Goal: Obtain resource: Download file/media

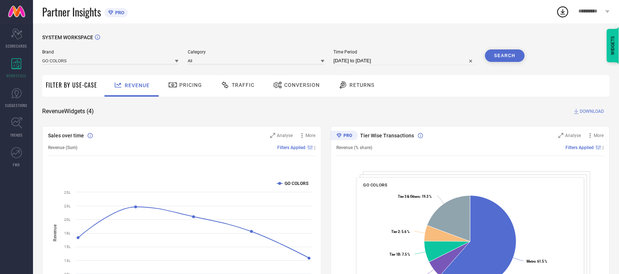
click at [397, 59] on input "[DATE] to [DATE]" at bounding box center [405, 60] width 142 height 9
select select "6"
select select "2025"
select select "7"
select select "2025"
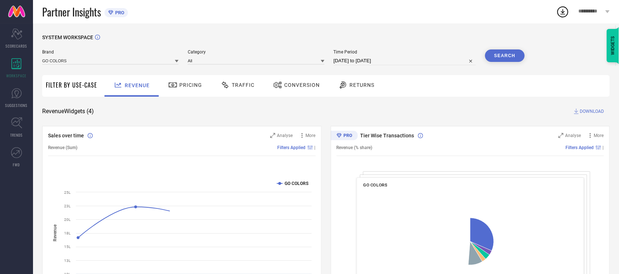
click at [408, 62] on input "[DATE] to [DATE]" at bounding box center [405, 60] width 142 height 9
select select "6"
select select "2025"
select select "7"
select select "2025"
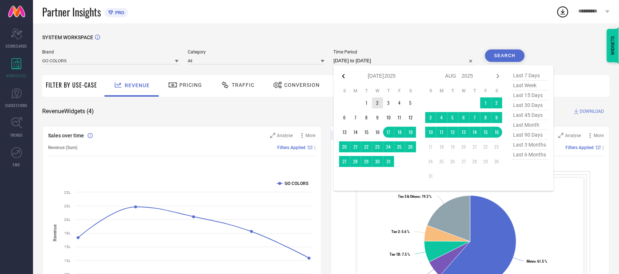
click at [345, 78] on icon at bounding box center [343, 76] width 9 height 9
select select "5"
select select "2025"
select select "6"
select select "2025"
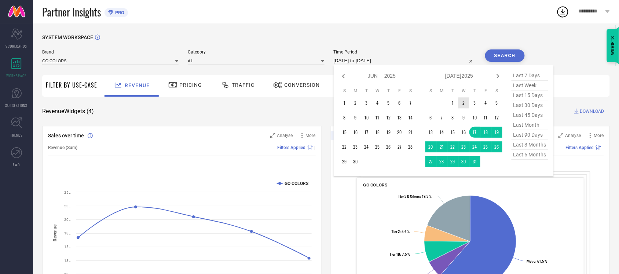
click at [345, 78] on icon at bounding box center [343, 76] width 9 height 9
select select "4"
select select "2025"
select select "5"
select select "2025"
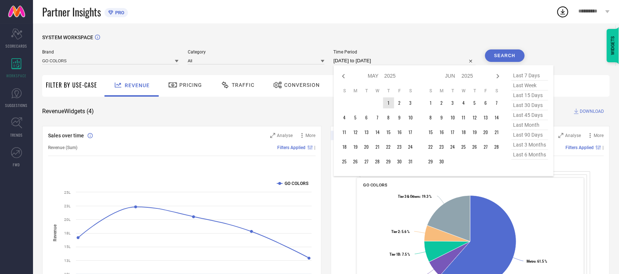
type input "After [DATE]"
click at [387, 100] on td "1" at bounding box center [388, 103] width 11 height 11
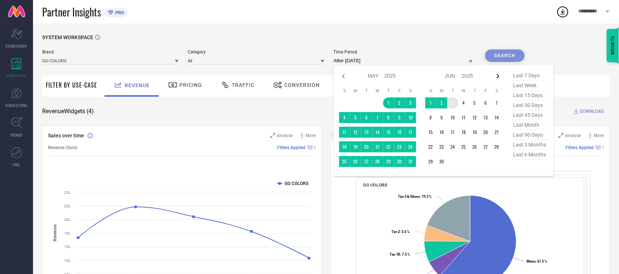
click at [499, 78] on icon at bounding box center [498, 76] width 9 height 9
select select "5"
select select "2025"
select select "6"
select select "2025"
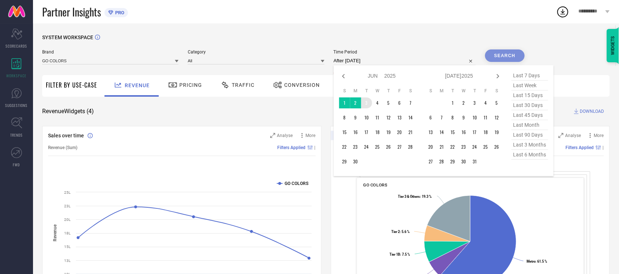
click at [499, 78] on icon at bounding box center [498, 76] width 9 height 9
select select "6"
select select "2025"
select select "7"
select select "2025"
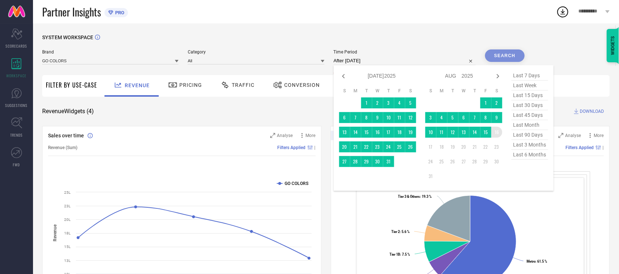
type input "[DATE] to [DATE]"
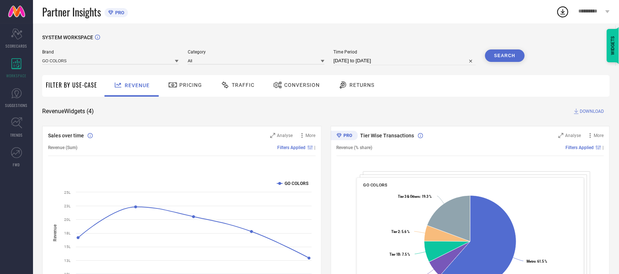
click at [399, 59] on input "[DATE] to [DATE]" at bounding box center [405, 60] width 142 height 9
select select "4"
select select "2025"
select select "5"
select select "2025"
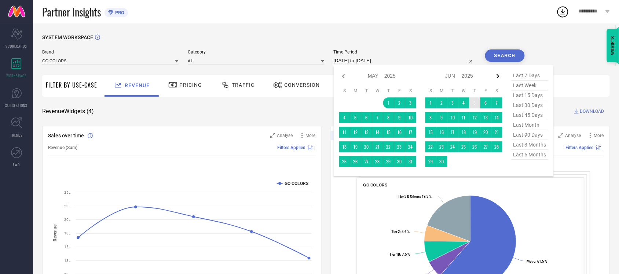
click at [496, 79] on icon at bounding box center [498, 76] width 9 height 9
select select "5"
select select "2025"
select select "6"
select select "2025"
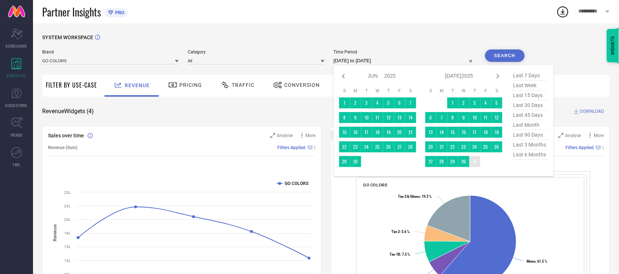
type input "After [DATE]"
click at [475, 165] on td "31" at bounding box center [474, 161] width 11 height 11
click at [344, 80] on icon at bounding box center [343, 76] width 9 height 9
select select "4"
select select "2025"
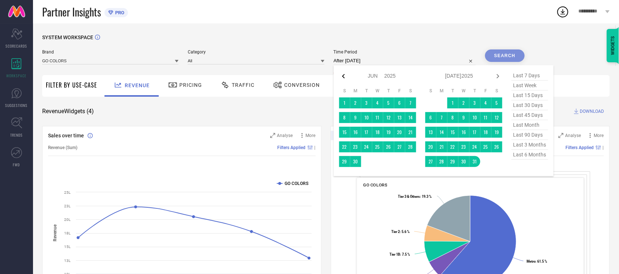
select select "5"
select select "2025"
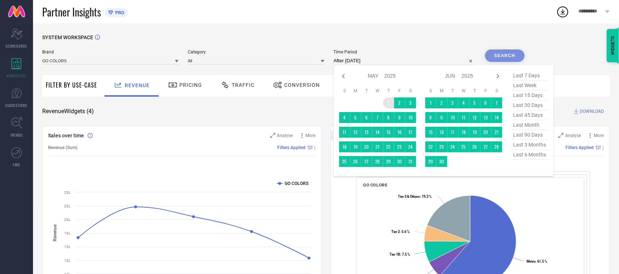
type input "[DATE] to [DATE]"
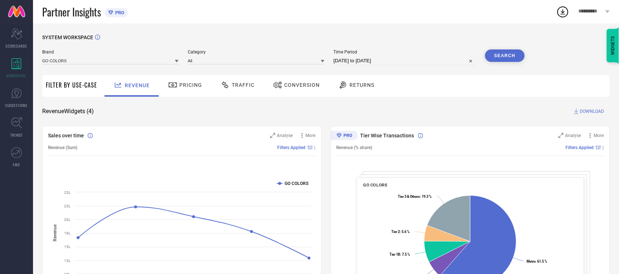
click at [507, 56] on button "Search" at bounding box center [505, 56] width 40 height 12
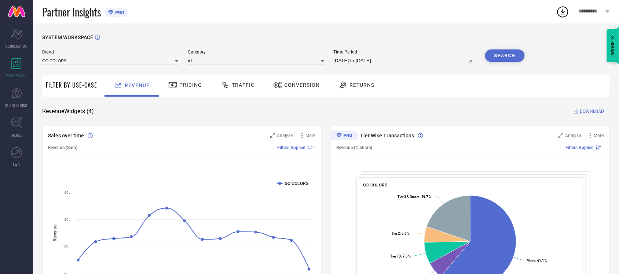
click at [504, 56] on button "Search" at bounding box center [505, 56] width 40 height 12
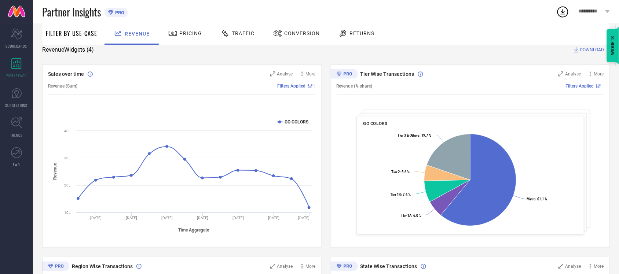
scroll to position [46, 0]
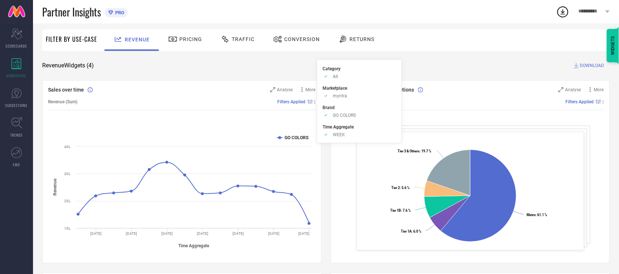
click at [313, 102] on div at bounding box center [316, 102] width 6 height 6
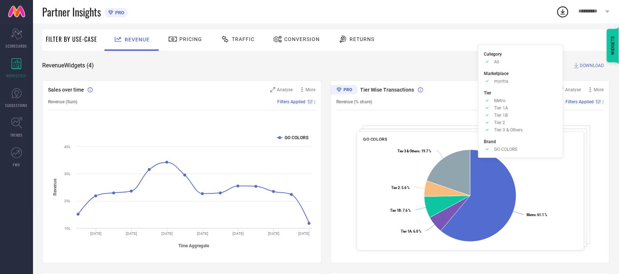
click at [600, 102] on icon at bounding box center [598, 102] width 5 height 4
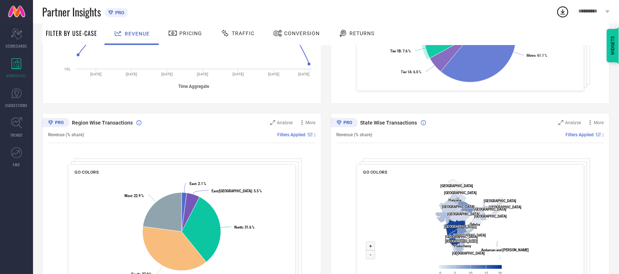
scroll to position [229, 0]
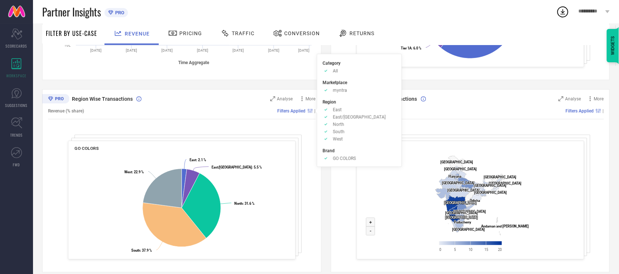
click at [309, 111] on icon at bounding box center [310, 111] width 5 height 4
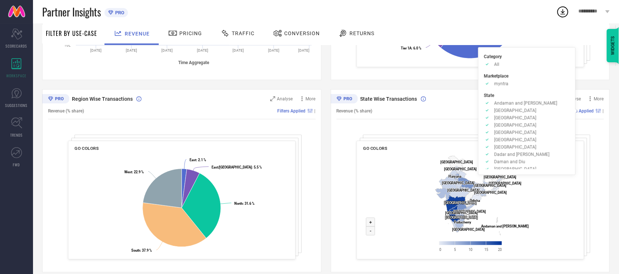
click at [598, 111] on rect at bounding box center [598, 111] width 0 height 4
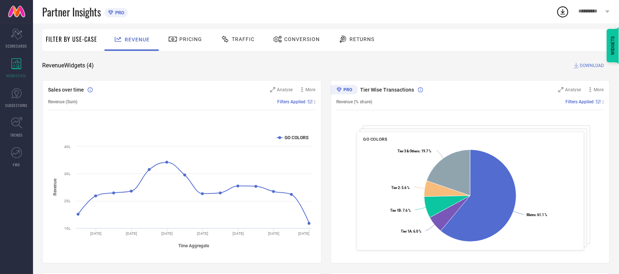
scroll to position [0, 0]
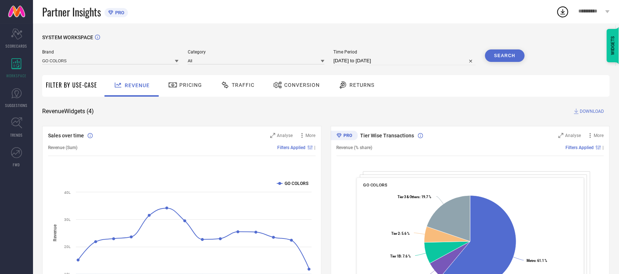
click at [586, 112] on span "DOWNLOAD" at bounding box center [592, 111] width 24 height 7
click at [451, 40] on div "SYSTEM WORKSPACE" at bounding box center [326, 41] width 568 height 15
click at [232, 85] on span "Traffic" at bounding box center [243, 85] width 23 height 6
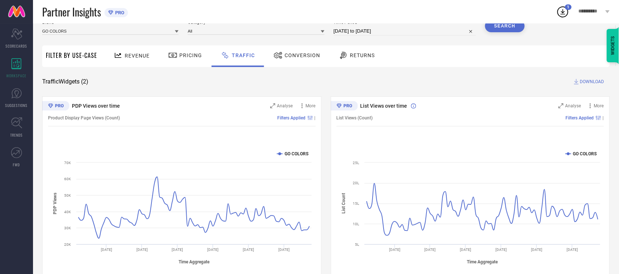
scroll to position [46, 0]
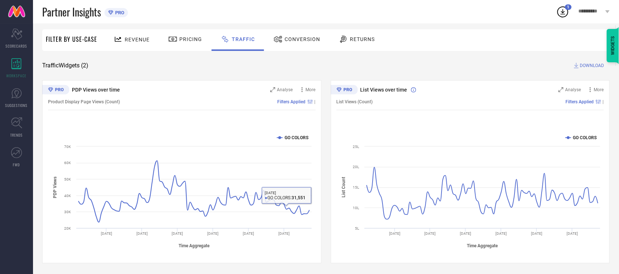
click at [312, 105] on div "Product Display Page Views (Count) Filters Applied |" at bounding box center [182, 102] width 268 height 17
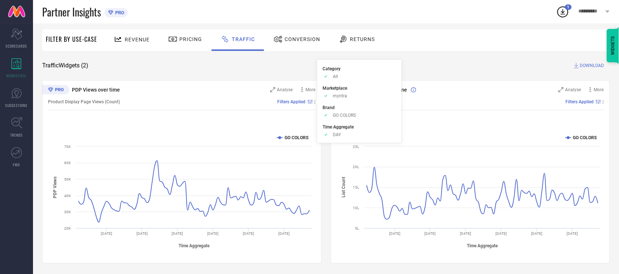
click at [312, 103] on rect at bounding box center [312, 102] width 0 height 4
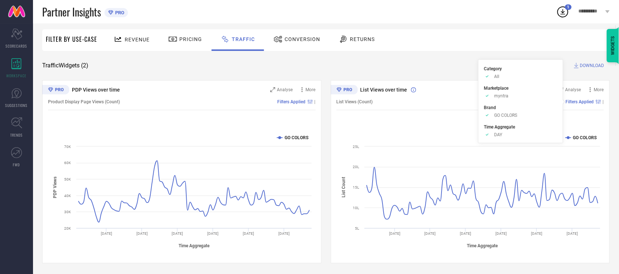
click at [595, 103] on div "Filters Applied" at bounding box center [584, 101] width 37 height 5
click at [339, 68] on div "Traffic Widgets ( 2 ) DOWNLOAD" at bounding box center [326, 65] width 568 height 7
click at [301, 37] on span "Conversion" at bounding box center [303, 39] width 36 height 6
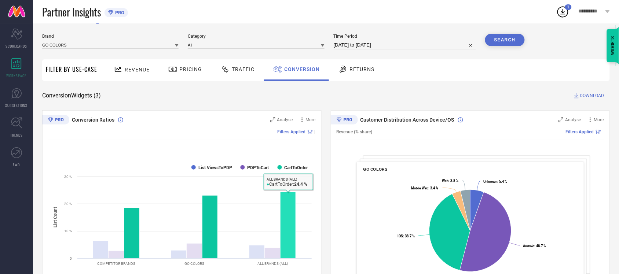
scroll to position [0, 0]
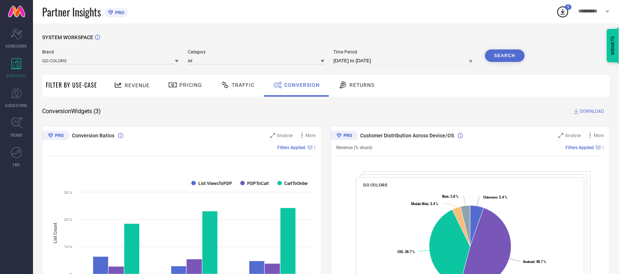
click at [589, 110] on span "DOWNLOAD" at bounding box center [592, 111] width 24 height 7
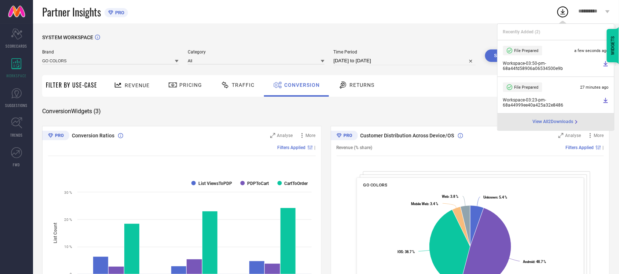
click at [442, 15] on div "Partner Insights PRO" at bounding box center [299, 11] width 514 height 23
